Goal: Task Accomplishment & Management: Use online tool/utility

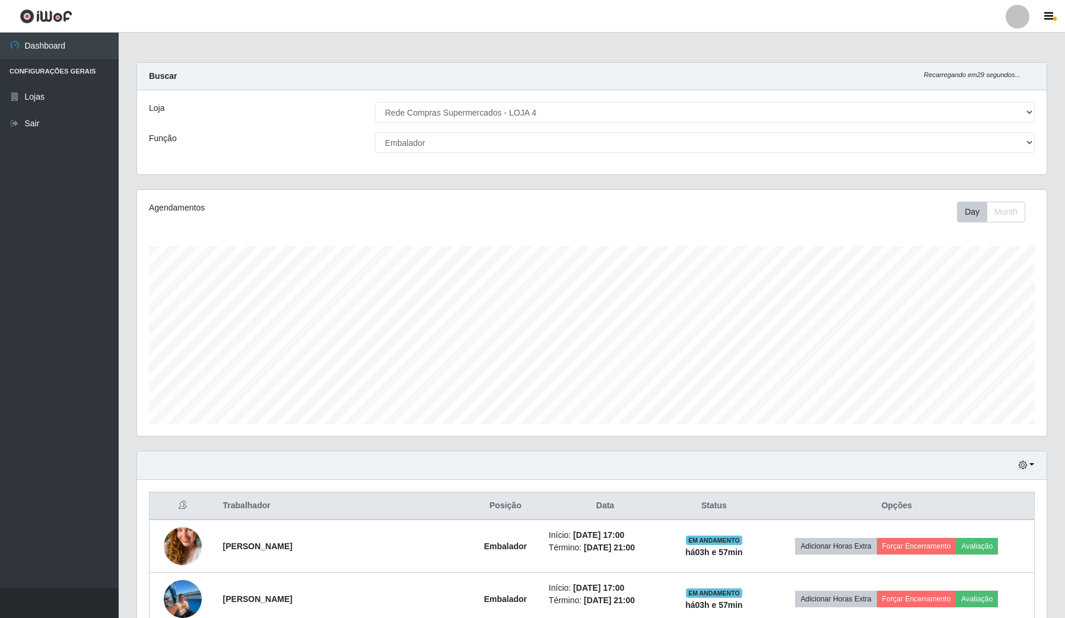
select select "159"
select select "1"
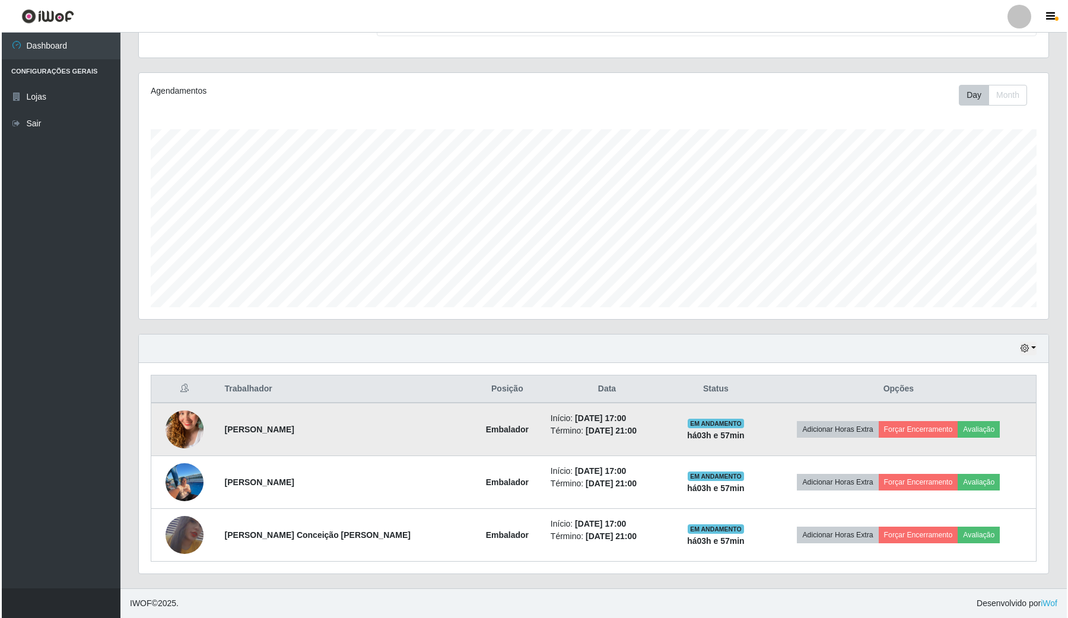
scroll to position [247, 909]
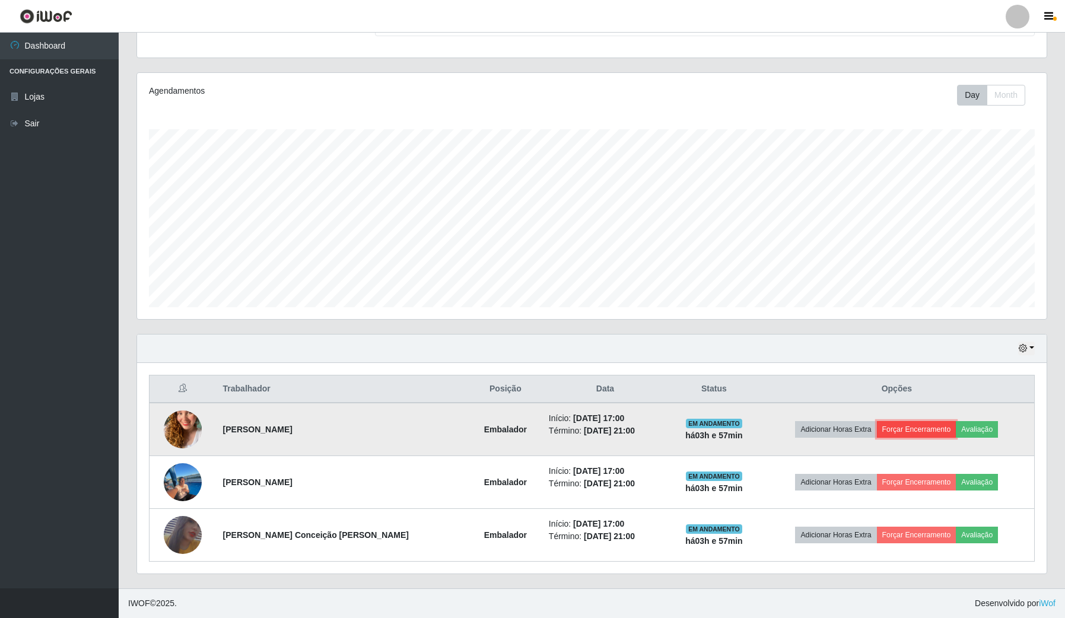
click at [917, 422] on button "Forçar Encerramento" at bounding box center [916, 429] width 79 height 17
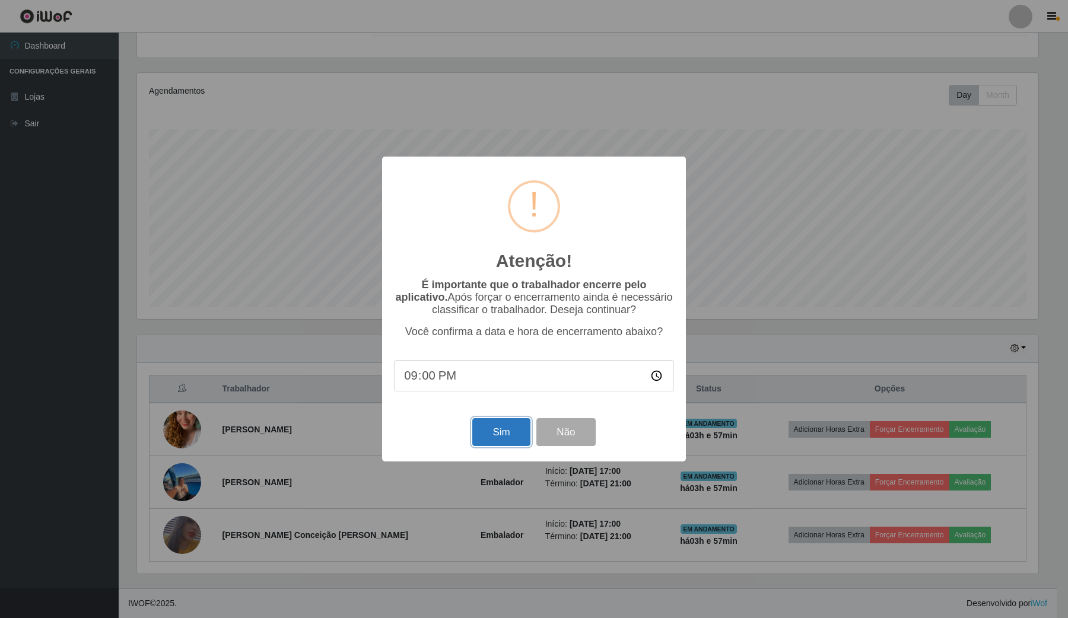
click at [491, 430] on button "Sim" at bounding box center [501, 432] width 58 height 28
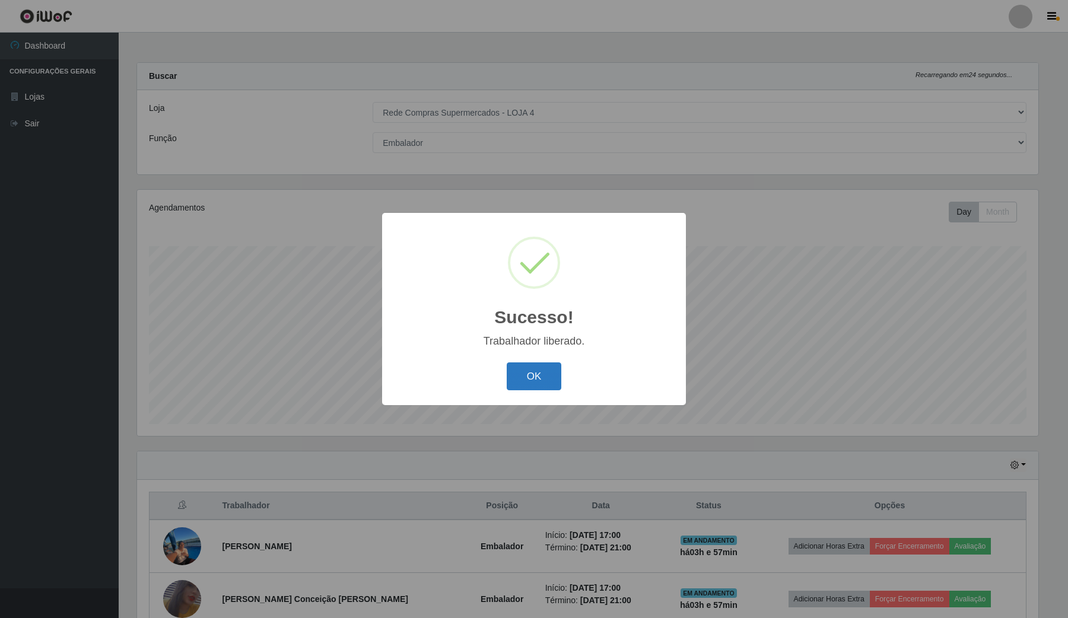
click at [552, 384] on button "OK" at bounding box center [533, 376] width 55 height 28
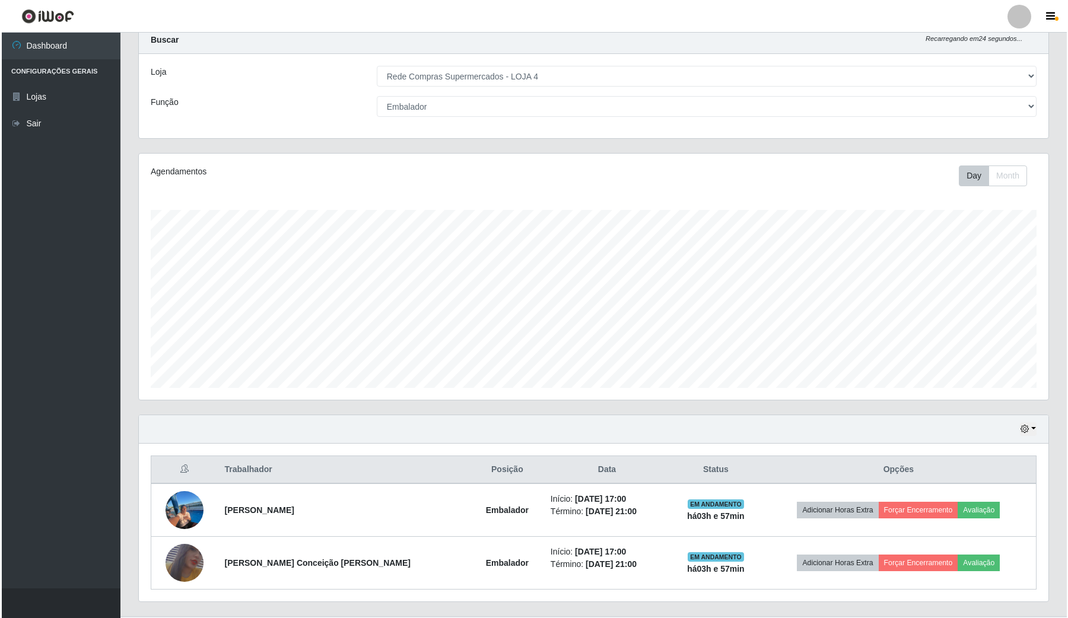
scroll to position [65, 0]
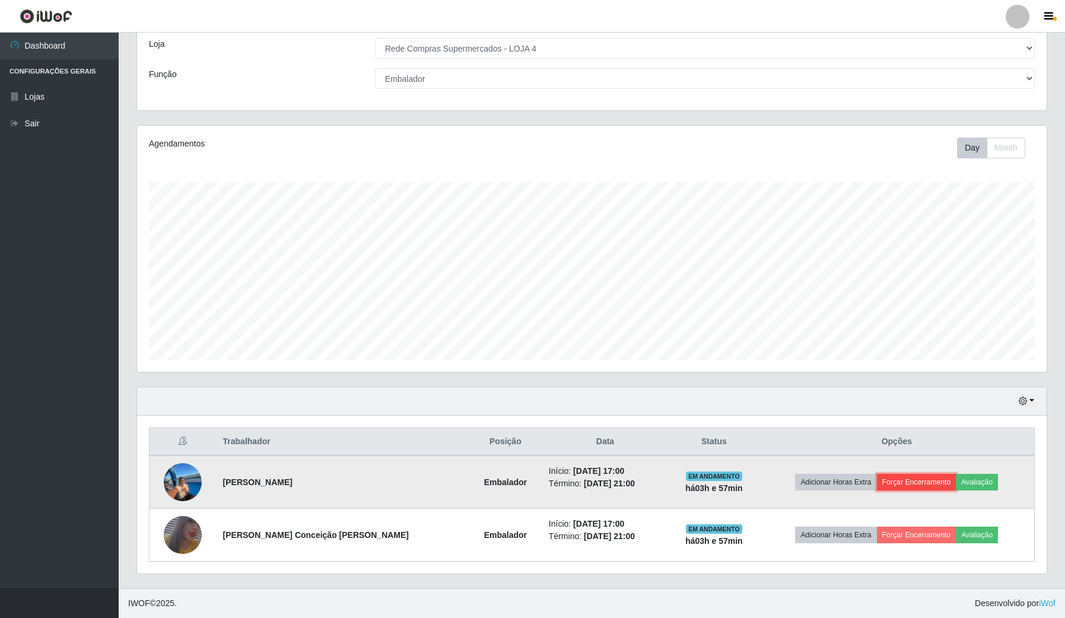
click at [908, 480] on button "Forçar Encerramento" at bounding box center [916, 482] width 79 height 17
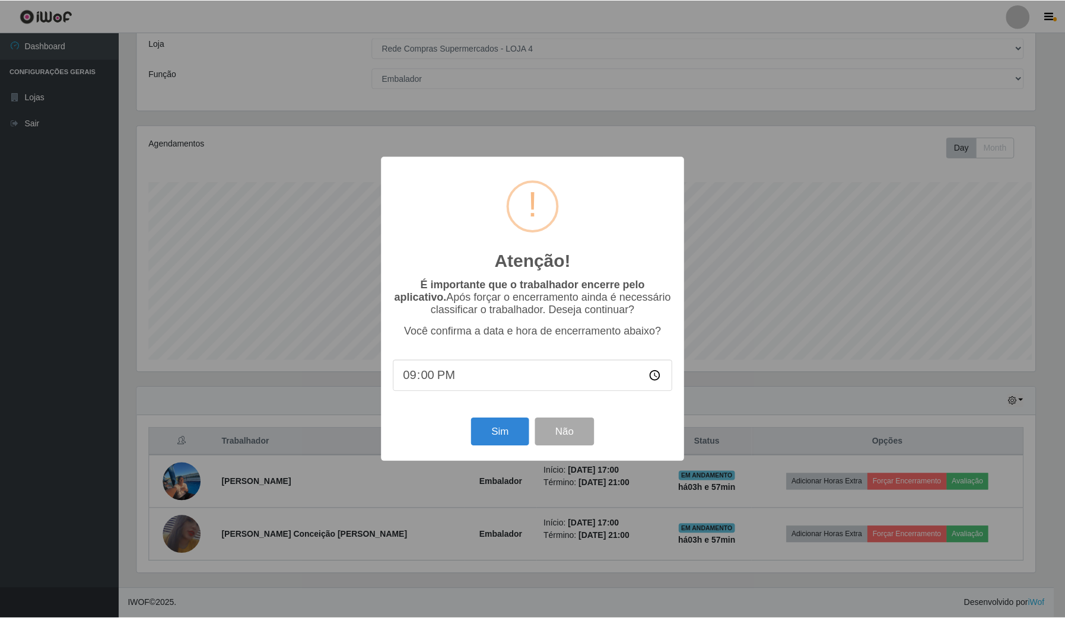
scroll to position [247, 900]
click at [502, 439] on button "Sim" at bounding box center [501, 432] width 58 height 28
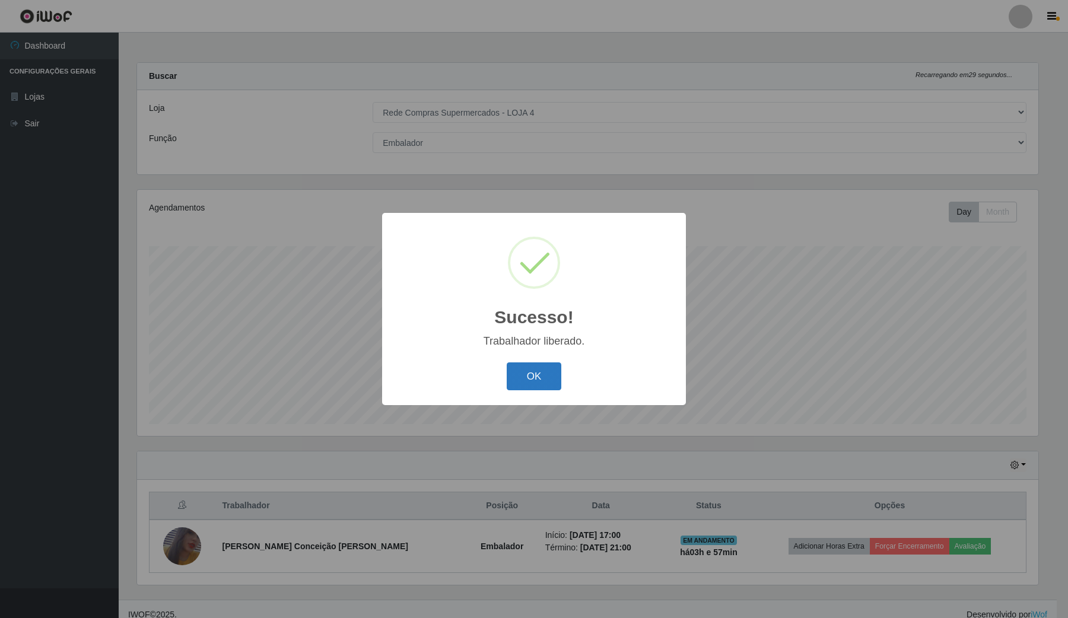
click at [535, 384] on button "OK" at bounding box center [533, 376] width 55 height 28
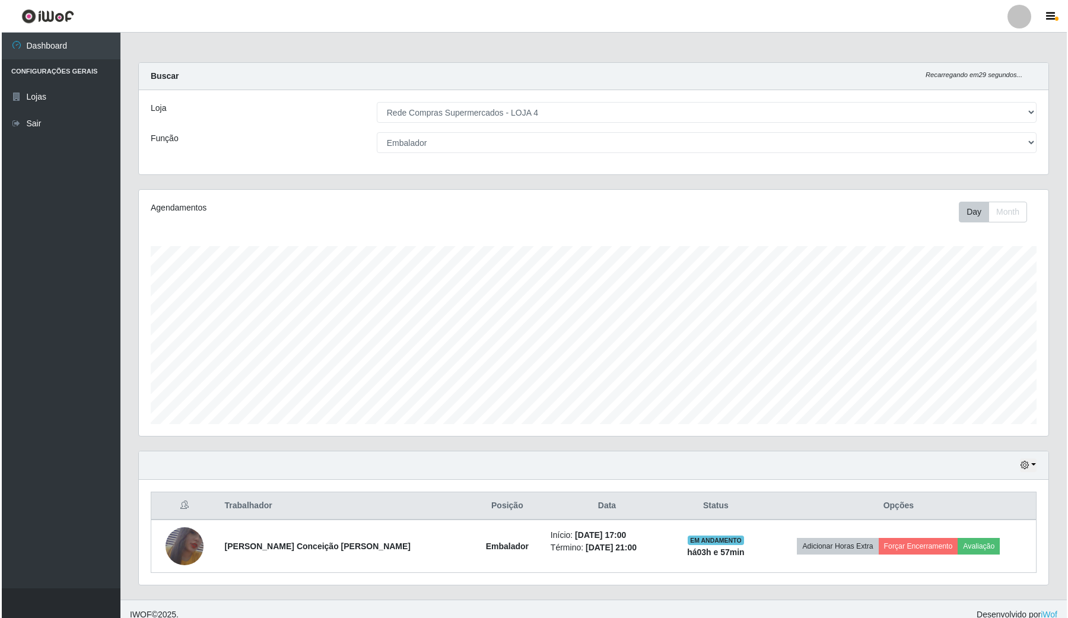
scroll to position [12, 0]
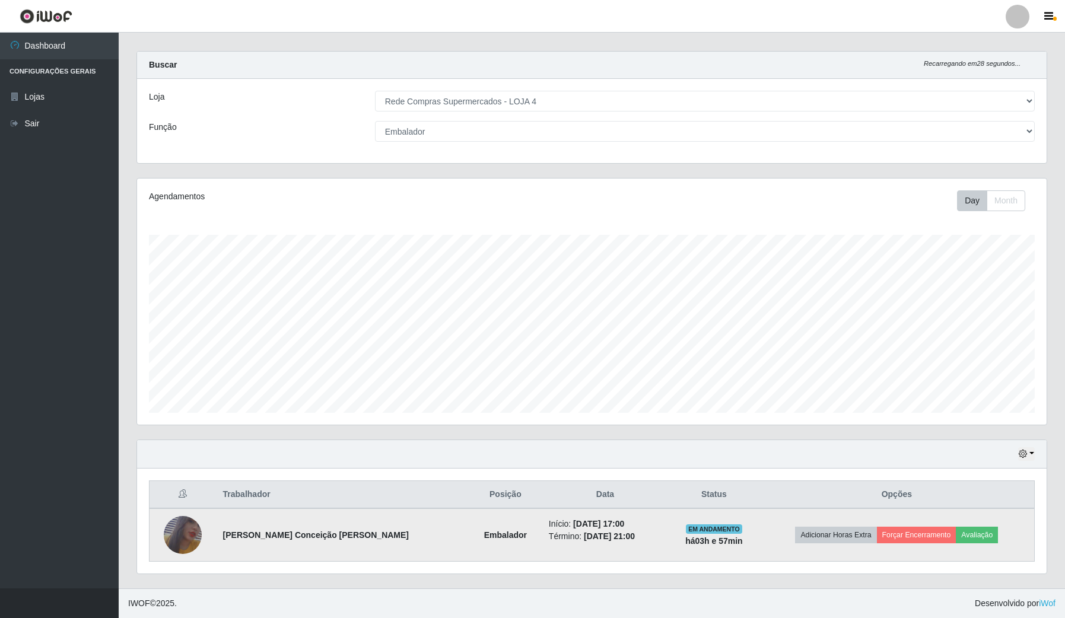
click at [177, 538] on img at bounding box center [183, 535] width 38 height 55
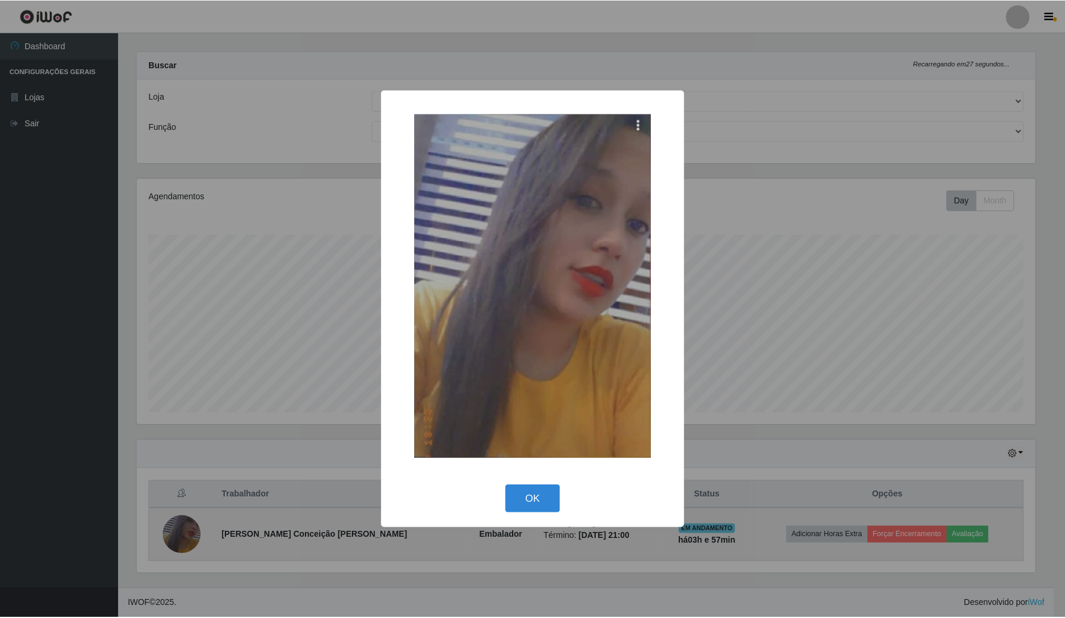
scroll to position [247, 900]
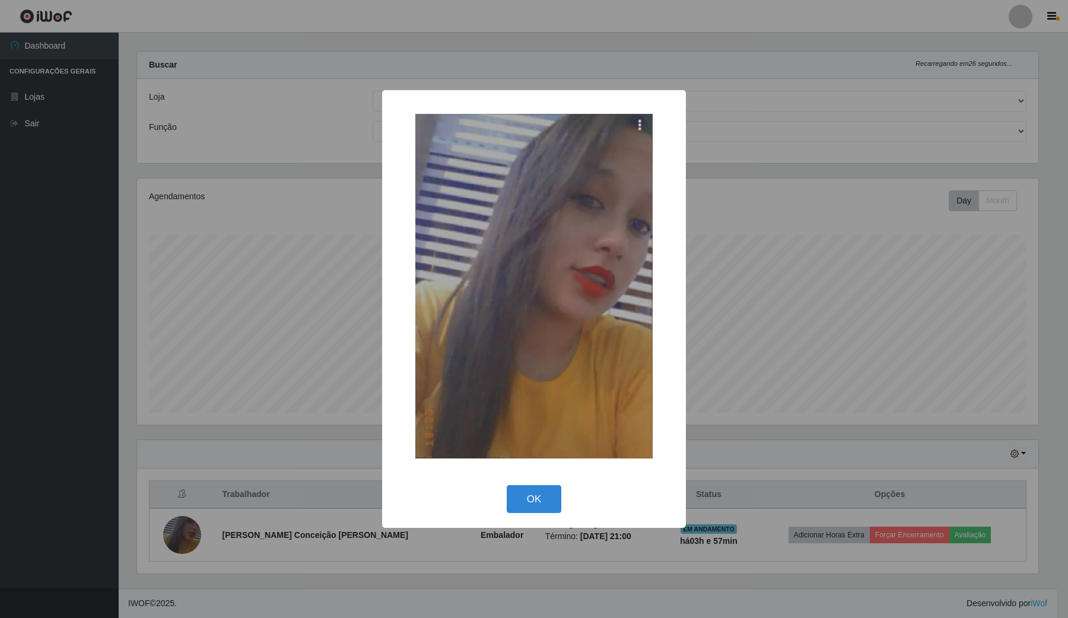
click at [66, 487] on div "× OK Cancel" at bounding box center [534, 309] width 1068 height 618
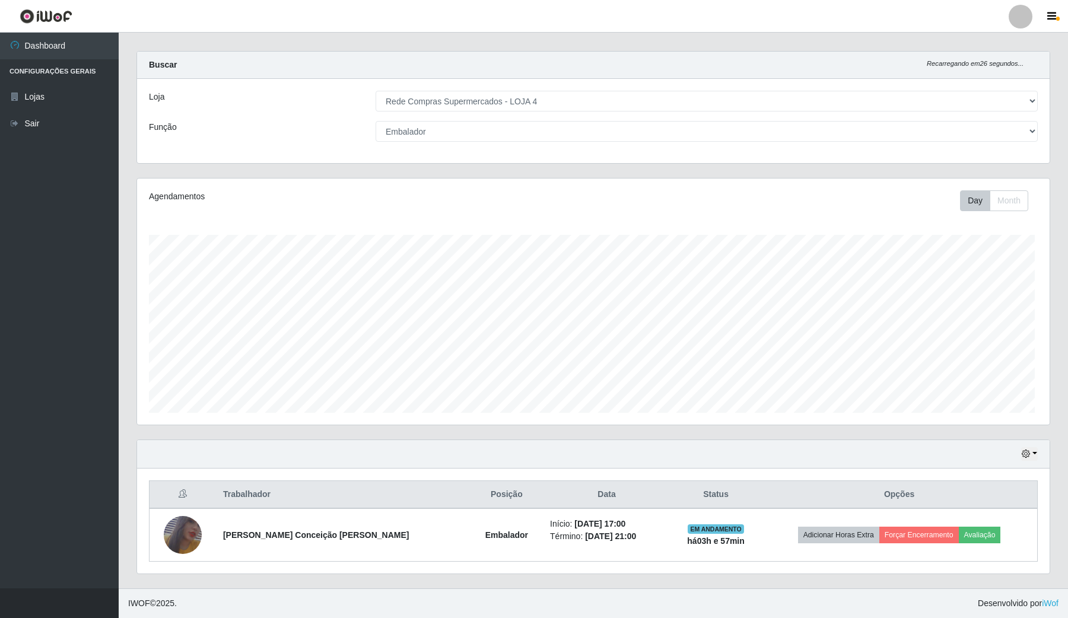
scroll to position [247, 909]
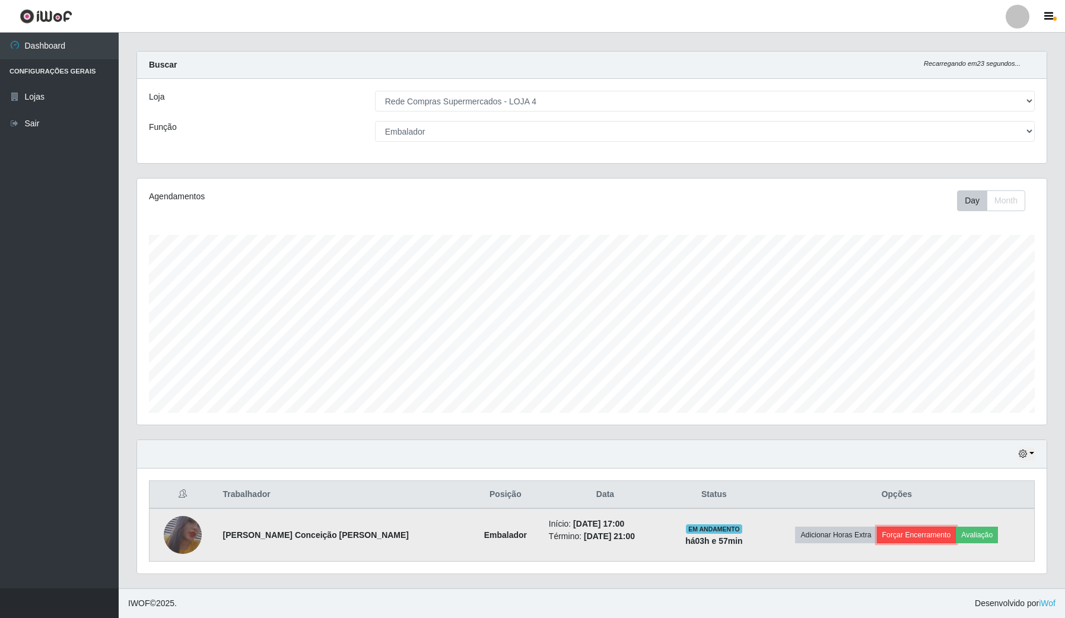
click at [900, 533] on button "Forçar Encerramento" at bounding box center [916, 535] width 79 height 17
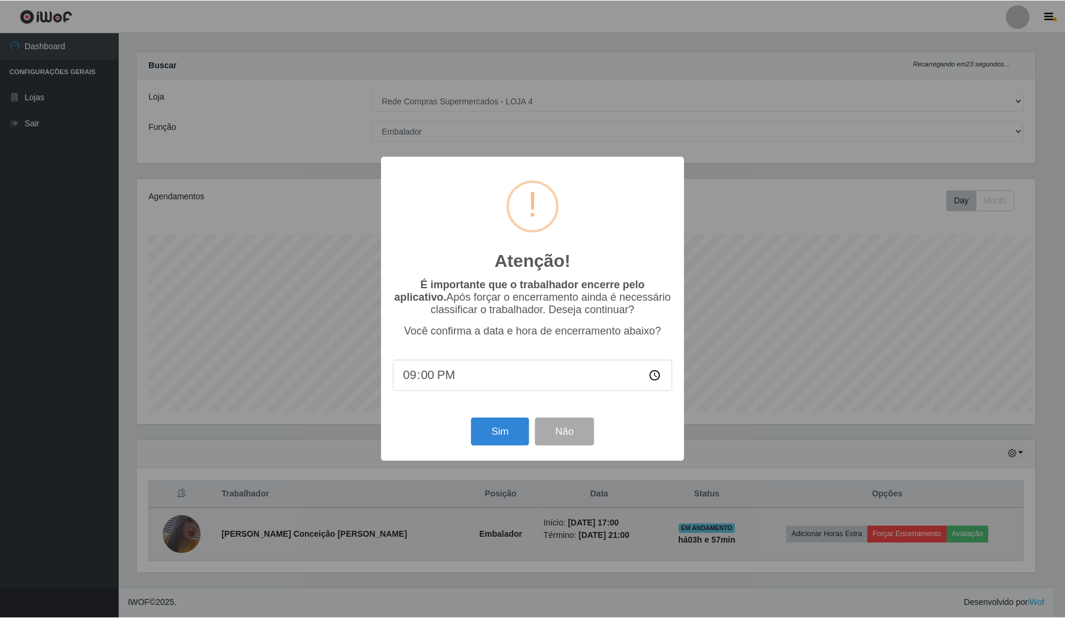
scroll to position [247, 900]
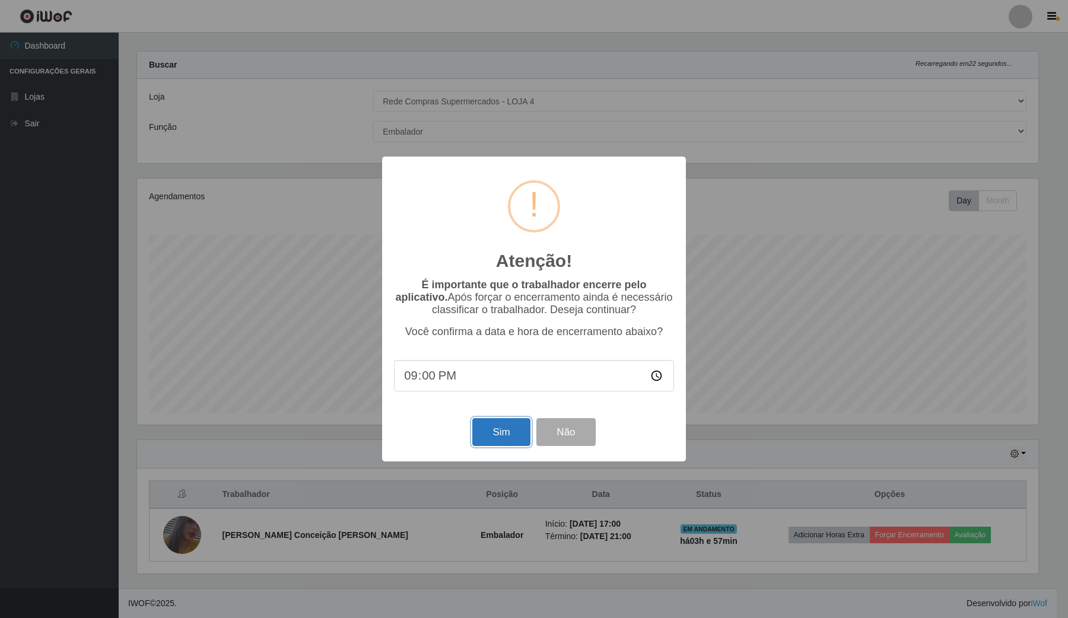
click at [504, 424] on button "Sim" at bounding box center [501, 432] width 58 height 28
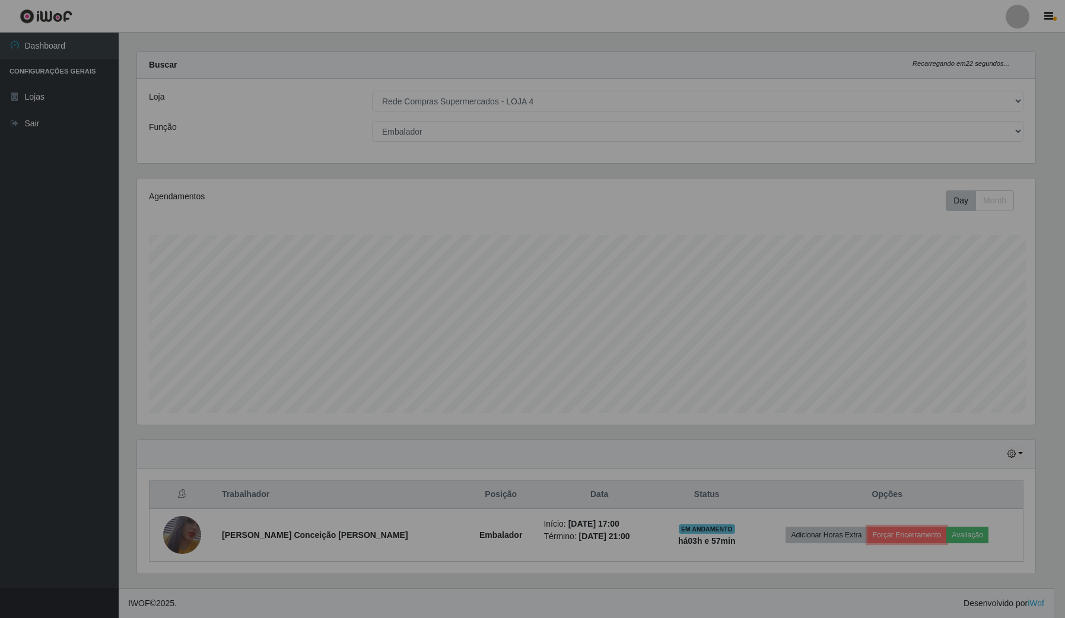
scroll to position [0, 0]
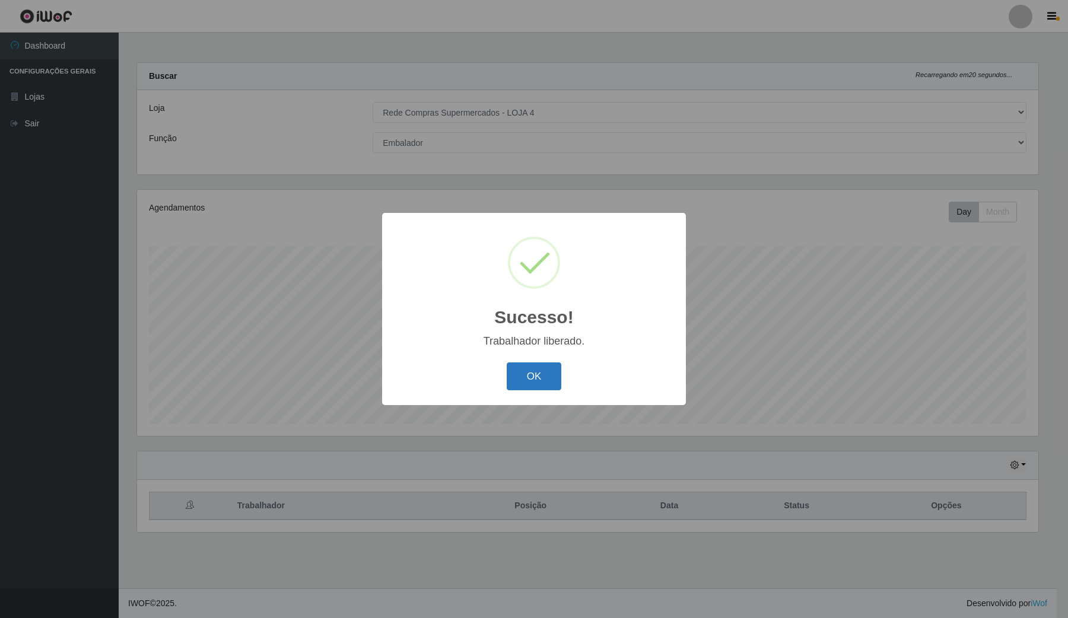
click at [539, 384] on button "OK" at bounding box center [533, 376] width 55 height 28
